Goal: Transaction & Acquisition: Book appointment/travel/reservation

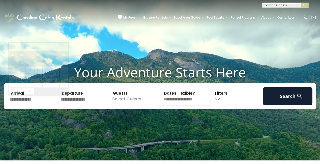
click at [29, 105] on input "text" at bounding box center [32, 96] width 49 height 18
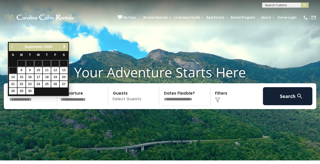
click at [62, 47] on span "Next" at bounding box center [64, 47] width 4 height 4
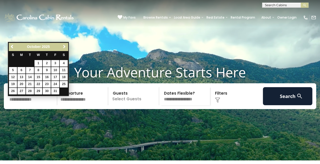
click at [62, 47] on span "Next" at bounding box center [64, 47] width 4 height 4
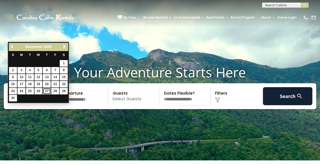
click at [47, 91] on link "27" at bounding box center [47, 91] width 8 height 6
type input "********"
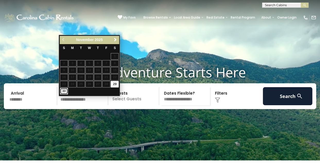
click at [63, 89] on link "30" at bounding box center [64, 91] width 8 height 6
type input "********"
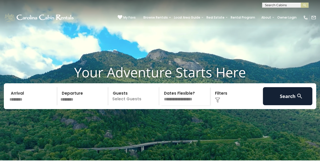
click at [128, 105] on p "Select Guests" at bounding box center [134, 96] width 49 height 18
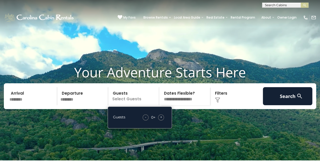
click at [162, 120] on span "+" at bounding box center [161, 116] width 2 height 5
click at [229, 105] on div "Click to Choose" at bounding box center [236, 96] width 49 height 18
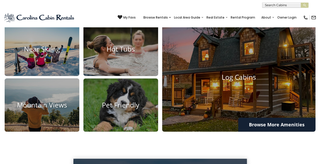
scroll to position [325, 0]
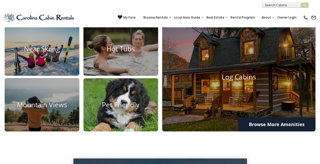
click at [121, 109] on h4 "Pet Friendly" at bounding box center [121, 105] width 75 height 8
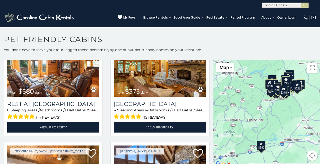
scroll to position [1, 0]
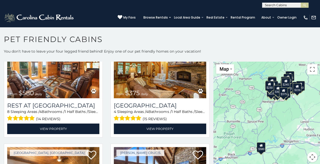
click at [276, 103] on div "$580 $375 $325 $451 $460 $525 $315 $310 $315 $330 $395 $355 $650 $380 $675 $930…" at bounding box center [267, 115] width 107 height 107
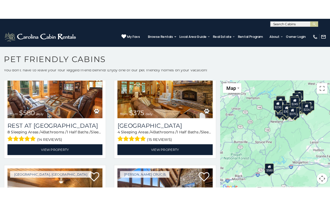
scroll to position [2, 0]
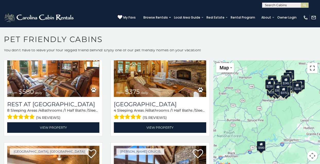
click at [311, 71] on button "Toggle fullscreen view" at bounding box center [312, 68] width 10 height 10
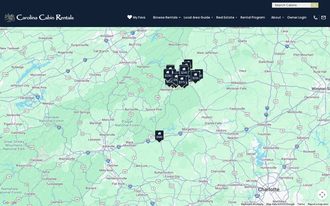
click at [175, 85] on div "$345" at bounding box center [175, 81] width 9 height 10
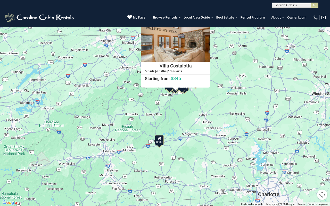
click at [157, 121] on div "$580 $375 $325 $451 $460 $525 $315 $310 $315 $330 $395 $355 $650 $380 $675 $930…" at bounding box center [165, 103] width 330 height 206
click at [190, 120] on div "$580 $375 $325 $451 $460 $525 $315 $310 $315 $330 $395 $355 $650 $380 $675 $930…" at bounding box center [165, 103] width 330 height 206
click at [179, 110] on div "$580 $375 $325 $451 $460 $525 $315 $310 $315 $330 $395 $355 $650 $380 $675 $930…" at bounding box center [165, 103] width 330 height 206
click at [202, 20] on button "Close" at bounding box center [205, 19] width 9 height 9
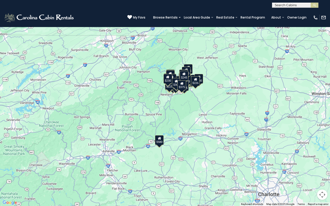
click at [196, 82] on div "$226" at bounding box center [195, 81] width 9 height 10
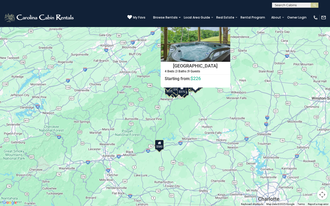
click at [224, 22] on button "Close" at bounding box center [225, 19] width 9 height 9
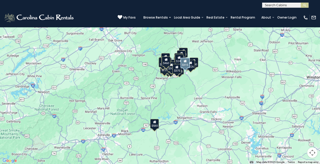
scroll to position [355, 0]
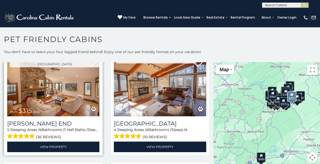
click at [49, 79] on img at bounding box center [53, 85] width 92 height 62
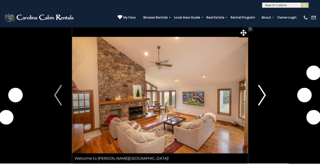
click at [262, 97] on img "Next" at bounding box center [263, 95] width 8 height 21
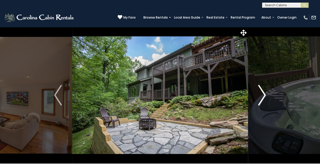
click at [262, 97] on img "Next" at bounding box center [263, 95] width 8 height 21
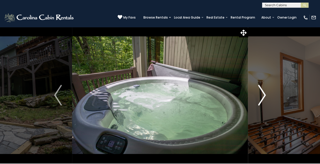
click at [262, 97] on img "Next" at bounding box center [263, 95] width 8 height 21
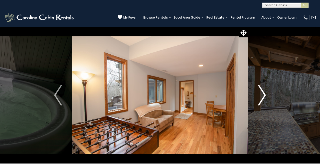
click at [262, 97] on img "Next" at bounding box center [263, 95] width 8 height 21
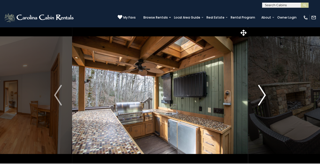
click at [262, 97] on img "Next" at bounding box center [263, 95] width 8 height 21
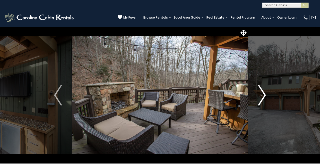
click at [262, 97] on img "Next" at bounding box center [263, 95] width 8 height 21
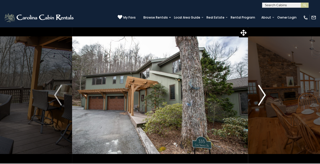
click at [262, 97] on img "Next" at bounding box center [263, 95] width 8 height 21
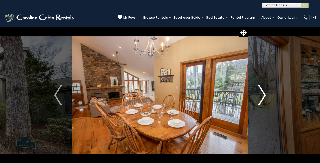
click at [262, 97] on img "Next" at bounding box center [263, 95] width 8 height 21
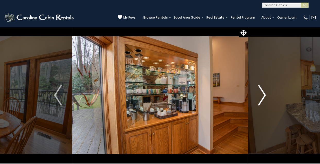
click at [262, 97] on img "Next" at bounding box center [263, 95] width 8 height 21
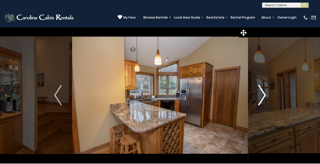
click at [262, 97] on img "Next" at bounding box center [263, 95] width 8 height 21
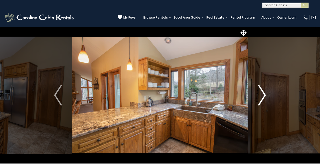
click at [262, 97] on img "Next" at bounding box center [263, 95] width 8 height 21
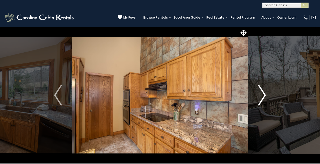
click at [262, 97] on img "Next" at bounding box center [263, 95] width 8 height 21
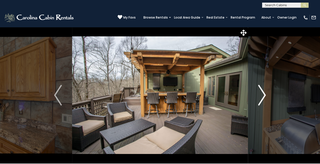
click at [262, 97] on img "Next" at bounding box center [263, 95] width 8 height 21
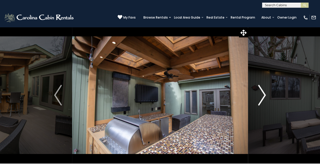
click at [262, 97] on img "Next" at bounding box center [263, 95] width 8 height 21
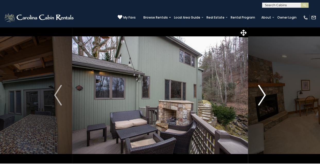
click at [262, 97] on img "Next" at bounding box center [263, 95] width 8 height 21
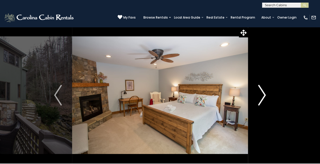
click at [262, 97] on img "Next" at bounding box center [263, 95] width 8 height 21
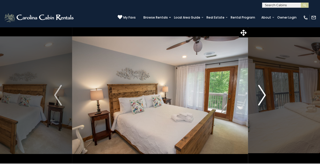
click at [262, 97] on img "Next" at bounding box center [263, 95] width 8 height 21
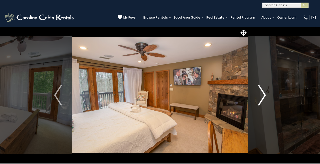
click at [262, 97] on img "Next" at bounding box center [263, 95] width 8 height 21
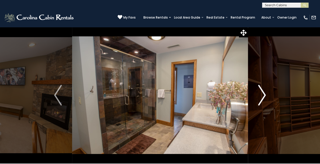
click at [262, 97] on img "Next" at bounding box center [263, 95] width 8 height 21
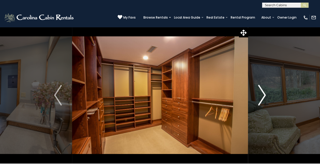
click at [262, 97] on img "Next" at bounding box center [263, 95] width 8 height 21
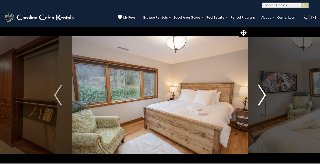
click at [262, 97] on img "Next" at bounding box center [263, 95] width 8 height 21
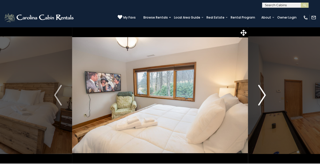
click at [262, 97] on img "Next" at bounding box center [263, 95] width 8 height 21
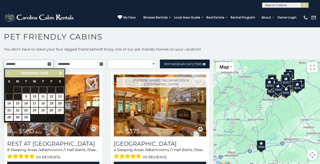
click at [37, 63] on input "text" at bounding box center [28, 64] width 49 height 9
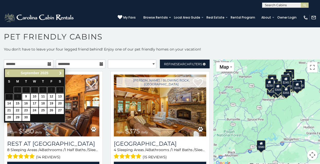
click at [61, 73] on span "Next" at bounding box center [61, 73] width 4 height 4
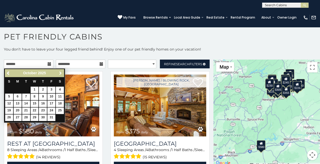
click at [61, 73] on span "Next" at bounding box center [61, 73] width 4 height 4
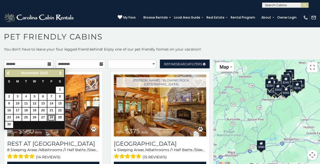
click at [51, 117] on link "28" at bounding box center [51, 117] width 8 height 6
type input "**********"
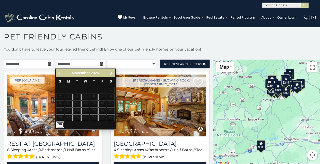
click at [57, 123] on link "30" at bounding box center [60, 124] width 8 height 6
type input "**********"
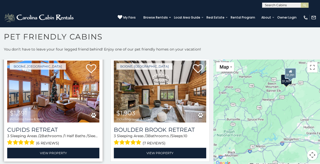
scroll to position [2, 0]
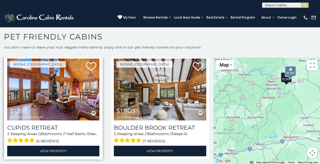
click at [58, 97] on img at bounding box center [53, 90] width 92 height 62
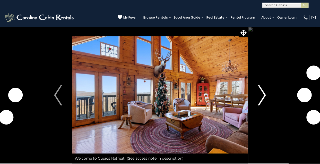
click at [260, 94] on img "Next" at bounding box center [263, 95] width 8 height 21
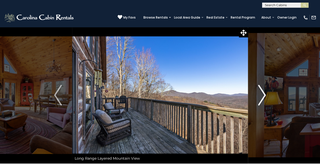
click at [260, 94] on img "Next" at bounding box center [263, 95] width 8 height 21
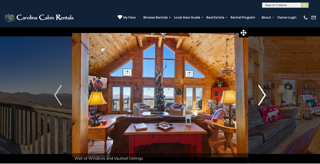
click at [260, 94] on img "Next" at bounding box center [263, 95] width 8 height 21
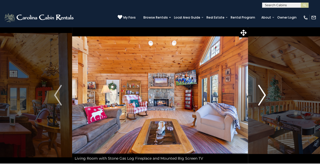
click at [260, 94] on img "Next" at bounding box center [263, 95] width 8 height 21
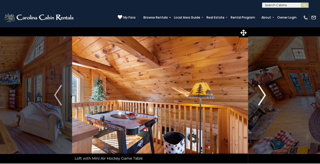
click at [260, 94] on img "Next" at bounding box center [263, 95] width 8 height 21
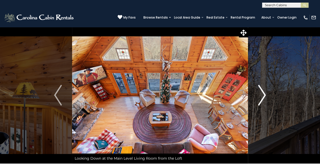
click at [260, 94] on img "Next" at bounding box center [263, 95] width 8 height 21
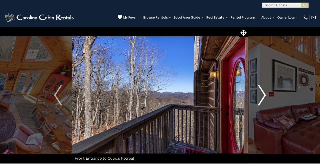
click at [260, 94] on img "Next" at bounding box center [263, 95] width 8 height 21
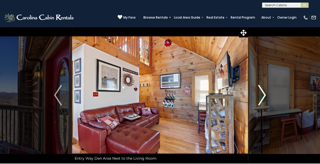
click at [260, 94] on img "Next" at bounding box center [263, 95] width 8 height 21
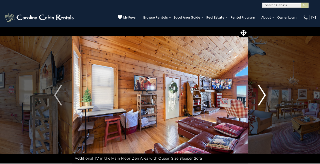
click at [260, 94] on img "Next" at bounding box center [263, 95] width 8 height 21
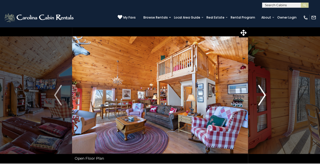
click at [260, 94] on img "Next" at bounding box center [263, 95] width 8 height 21
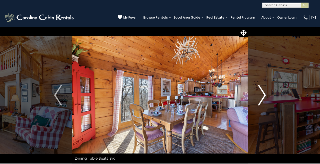
click at [260, 94] on img "Next" at bounding box center [263, 95] width 8 height 21
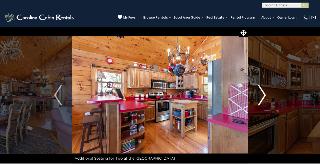
click at [260, 94] on img "Next" at bounding box center [263, 95] width 8 height 21
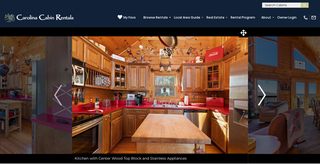
click at [260, 94] on img "Next" at bounding box center [263, 95] width 8 height 21
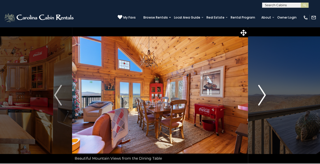
click at [260, 94] on img "Next" at bounding box center [263, 95] width 8 height 21
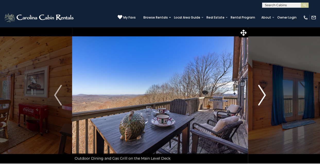
click at [260, 94] on img "Next" at bounding box center [263, 95] width 8 height 21
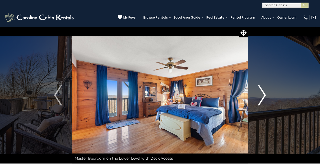
click at [260, 94] on img "Next" at bounding box center [263, 95] width 8 height 21
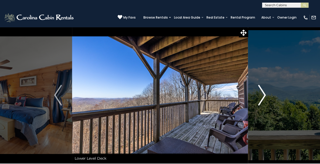
click at [260, 94] on img "Next" at bounding box center [263, 95] width 8 height 21
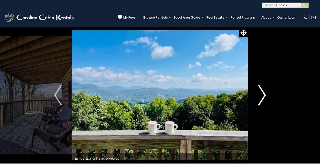
click at [260, 94] on img "Next" at bounding box center [263, 95] width 8 height 21
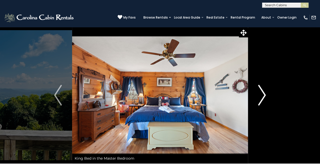
click at [260, 94] on img "Next" at bounding box center [263, 95] width 8 height 21
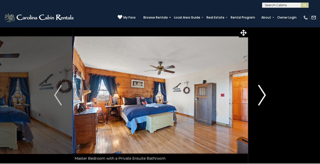
click at [260, 94] on img "Next" at bounding box center [263, 95] width 8 height 21
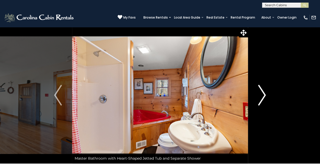
click at [260, 94] on img "Next" at bounding box center [263, 95] width 8 height 21
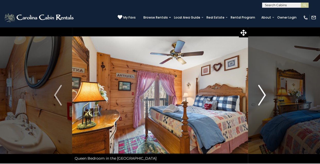
click at [260, 94] on img "Next" at bounding box center [263, 95] width 8 height 21
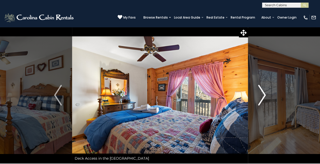
click at [260, 94] on img "Next" at bounding box center [263, 95] width 8 height 21
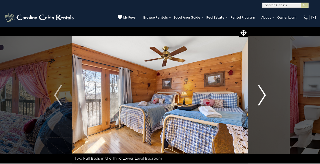
click at [260, 94] on img "Next" at bounding box center [263, 95] width 8 height 21
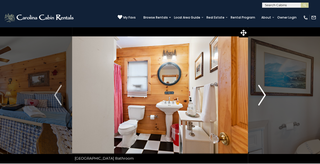
click at [260, 94] on img "Next" at bounding box center [263, 95] width 8 height 21
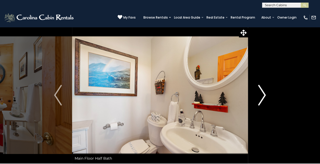
click at [260, 94] on img "Next" at bounding box center [263, 95] width 8 height 21
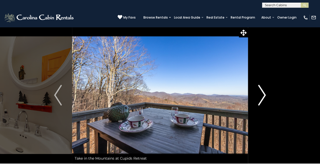
click at [260, 94] on img "Next" at bounding box center [263, 95] width 8 height 21
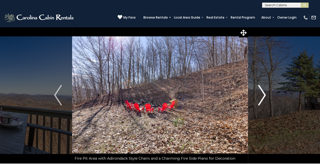
click at [260, 94] on img "Next" at bounding box center [263, 95] width 8 height 21
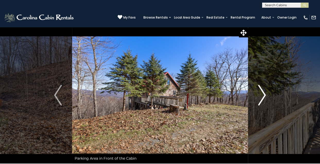
click at [260, 94] on img "Next" at bounding box center [263, 95] width 8 height 21
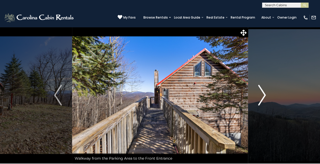
click at [260, 94] on img "Next" at bounding box center [263, 95] width 8 height 21
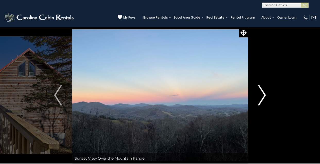
click at [260, 94] on img "Next" at bounding box center [263, 95] width 8 height 21
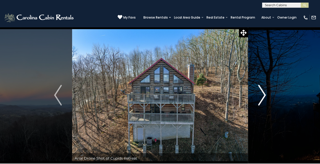
click at [260, 94] on img "Next" at bounding box center [263, 95] width 8 height 21
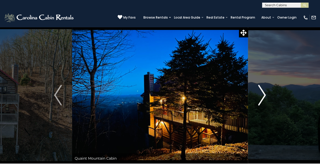
click at [260, 94] on img "Next" at bounding box center [263, 95] width 8 height 21
